Goal: Task Accomplishment & Management: Complete application form

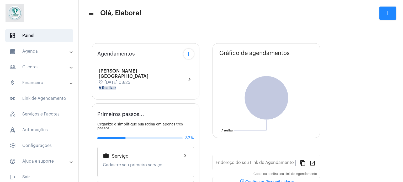
click at [37, 67] on mat-panel-title "people_outline Clientes" at bounding box center [39, 67] width 61 height 6
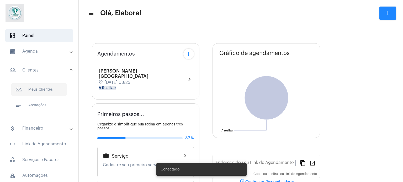
type input "[URL][DOMAIN_NAME]"
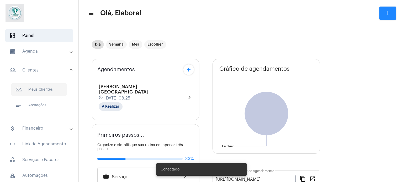
click at [39, 89] on span "people_outline Meus Clientes" at bounding box center [38, 89] width 55 height 13
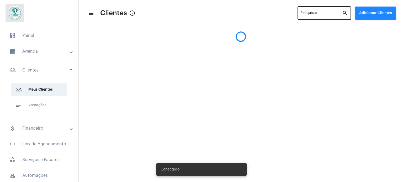
click at [321, 12] on input "Pesquisar" at bounding box center [321, 14] width 42 height 4
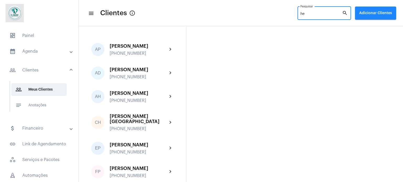
type input "h"
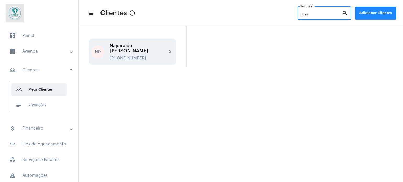
type input "naya"
click at [139, 48] on div "Nayara de [PERSON_NAME]" at bounding box center [139, 48] width 58 height 10
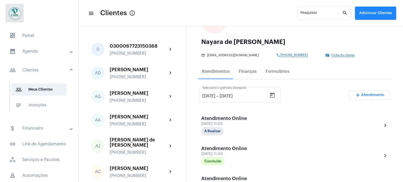
scroll to position [79, 0]
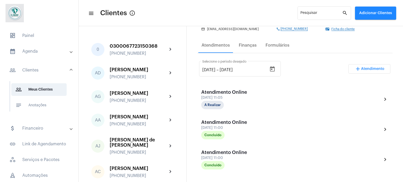
click at [366, 68] on span "Atendimento" at bounding box center [372, 69] width 23 height 4
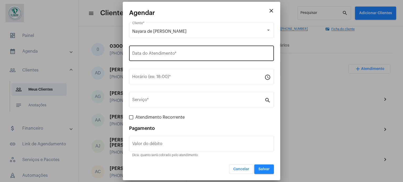
click at [172, 53] on input "Data do Atendimento *" at bounding box center [201, 54] width 139 height 5
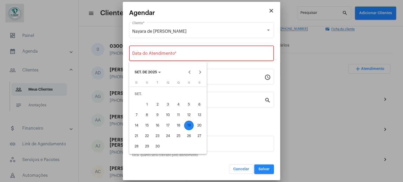
click at [189, 126] on div "19" at bounding box center [188, 125] width 9 height 9
type input "[DATE]"
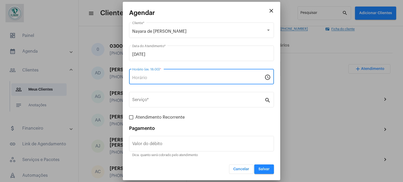
click at [181, 77] on input "Horário (ex: 18:00) *" at bounding box center [198, 78] width 132 height 5
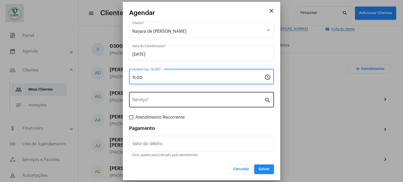
type input "11:00"
click at [178, 97] on div "Serviço *" at bounding box center [198, 99] width 132 height 17
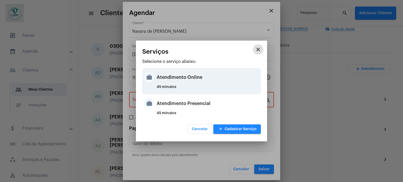
click at [165, 79] on div "Atendimento Online" at bounding box center [208, 78] width 103 height 16
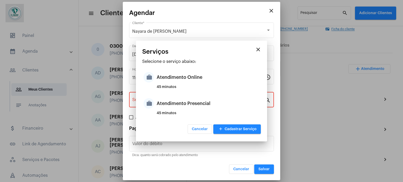
type input "Atendimento Online"
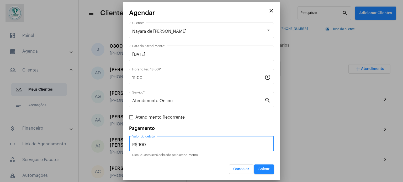
drag, startPoint x: 160, startPoint y: 145, endPoint x: 131, endPoint y: 144, distance: 28.4
click at [131, 144] on div "R$ 100 Valor do débito" at bounding box center [201, 143] width 145 height 17
type input "R$ 0"
click at [266, 169] on span "Salvar" at bounding box center [263, 170] width 11 height 4
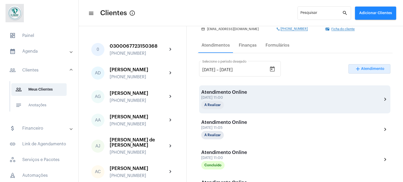
click at [256, 99] on div "Atendimento Online [DATE] 11:00 A Realizar chevron_right" at bounding box center [294, 100] width 187 height 20
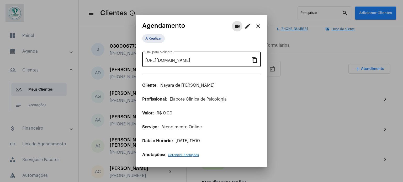
click at [254, 59] on mat-icon "content_copy" at bounding box center [254, 60] width 6 height 6
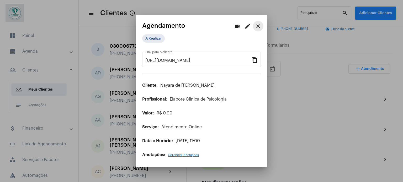
click at [258, 26] on mat-icon "close" at bounding box center [258, 26] width 6 height 6
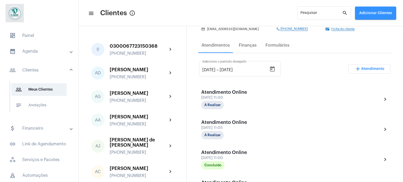
click at [364, 10] on button "Adicionar Clientes" at bounding box center [375, 13] width 41 height 13
click at [369, 26] on span "add Novo Cliente" at bounding box center [375, 27] width 30 height 9
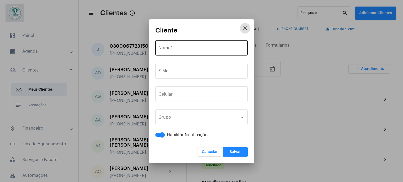
click at [205, 49] on input "Nome *" at bounding box center [201, 49] width 86 height 5
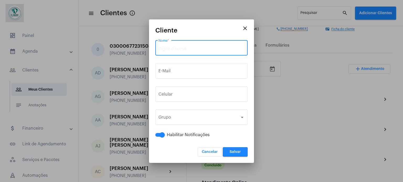
paste input "[PERSON_NAME]"
type input "[PERSON_NAME]"
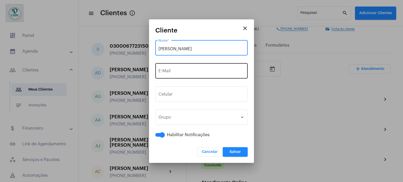
click at [201, 75] on div "E-Mail" at bounding box center [201, 70] width 86 height 17
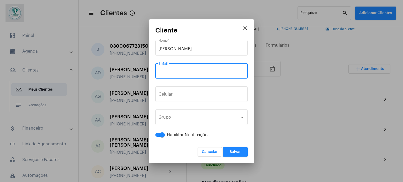
paste input "[EMAIL_ADDRESS][DOMAIN_NAME]"
type input "[EMAIL_ADDRESS][DOMAIN_NAME]"
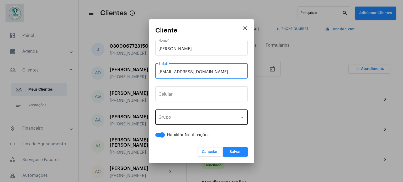
click at [206, 115] on div "Grupo Grupo" at bounding box center [201, 117] width 86 height 17
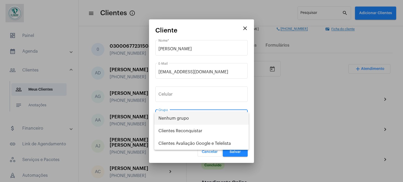
click at [200, 92] on div at bounding box center [201, 91] width 403 height 182
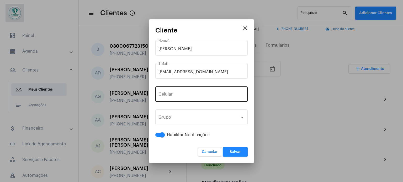
click at [196, 94] on input "tel" at bounding box center [201, 95] width 86 height 5
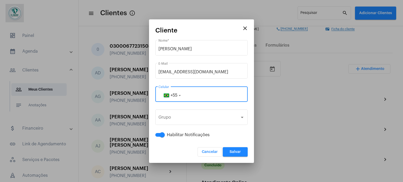
paste input "77991979004"
type input "77991979004"
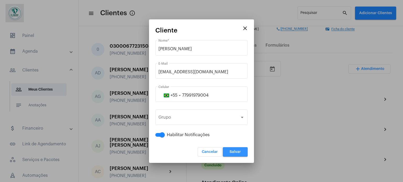
click at [235, 151] on span "Salvar" at bounding box center [235, 152] width 11 height 4
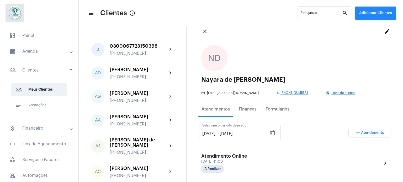
scroll to position [52, 0]
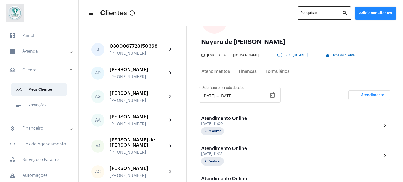
click at [342, 12] on input "Pesquisar" at bounding box center [321, 14] width 42 height 4
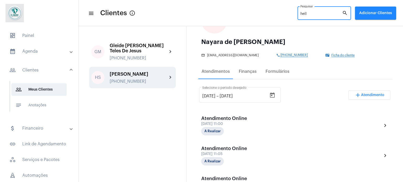
type input "hell"
click at [163, 76] on div "[PERSON_NAME]" at bounding box center [139, 74] width 58 height 5
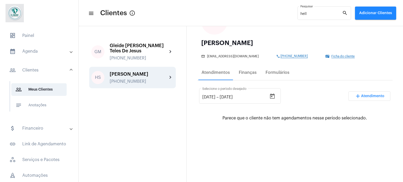
scroll to position [52, 0]
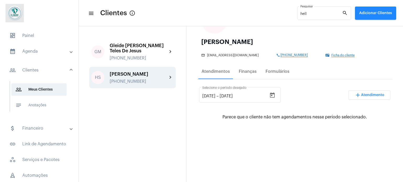
click at [361, 95] on span "Atendimento" at bounding box center [372, 95] width 23 height 4
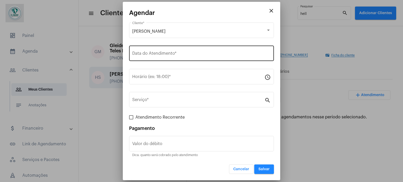
click at [149, 50] on div "Data do Atendimento *" at bounding box center [201, 53] width 139 height 17
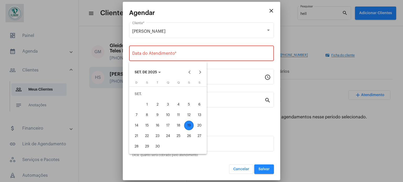
click at [188, 124] on div "19" at bounding box center [188, 125] width 9 height 9
type input "[DATE]"
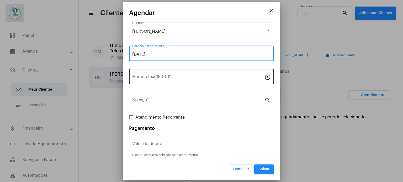
click at [195, 71] on div "Horário (ex: 18:00) *" at bounding box center [198, 76] width 132 height 17
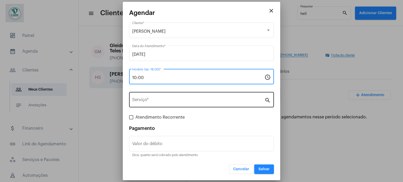
type input "10:00"
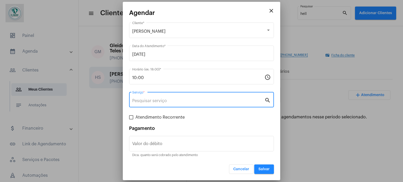
click at [167, 103] on input "Serviço *" at bounding box center [198, 101] width 132 height 5
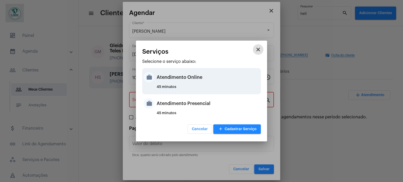
click at [169, 78] on div "Atendimento Online" at bounding box center [208, 78] width 103 height 16
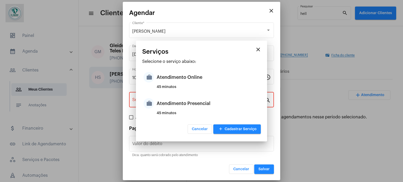
type input "Atendimento Online"
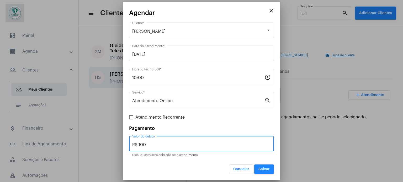
drag, startPoint x: 153, startPoint y: 144, endPoint x: 133, endPoint y: 143, distance: 20.2
click at [133, 143] on input "R$ 100" at bounding box center [201, 145] width 139 height 5
type input "R$ 0"
click at [259, 169] on span "Salvar" at bounding box center [263, 170] width 11 height 4
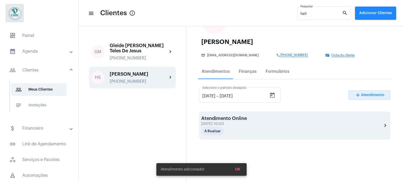
click at [262, 124] on div "Atendimento Online [DATE] 10:00 A Realizar chevron_right" at bounding box center [294, 126] width 187 height 20
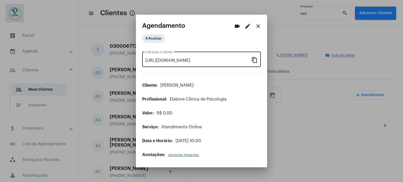
click at [253, 60] on mat-icon "content_copy" at bounding box center [254, 60] width 6 height 6
